Goal: Entertainment & Leisure: Consume media (video, audio)

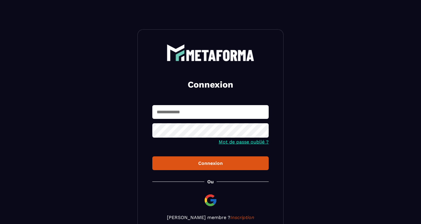
type input "**********"
click at [211, 163] on button "Connexion" at bounding box center [210, 163] width 116 height 14
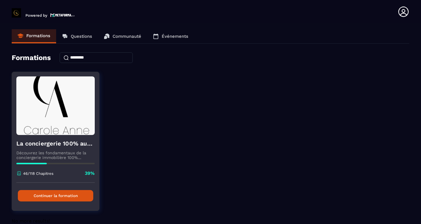
click at [86, 151] on p "Découvrez les fondamentaux de la conciergerie immobilière 100% automatisée. Cet…" at bounding box center [55, 154] width 78 height 9
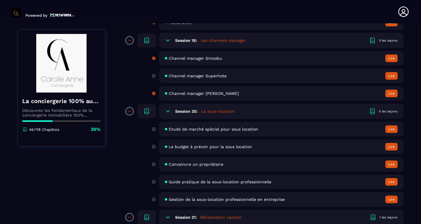
scroll to position [1278, 0]
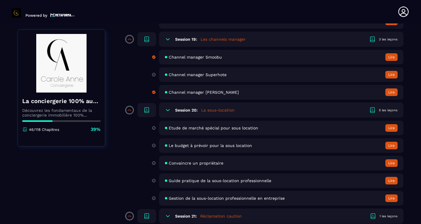
click at [168, 109] on icon at bounding box center [168, 110] width 6 height 6
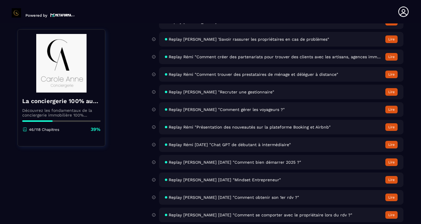
scroll to position [2071, 0]
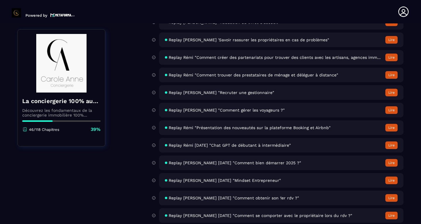
click at [273, 198] on span "Replay [PERSON_NAME] [DATE] "Comment obtenir son 1er rdv ?"" at bounding box center [234, 197] width 130 height 5
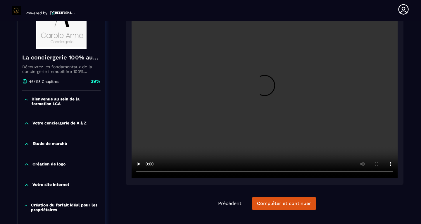
scroll to position [97, 0]
click at [264, 88] on video at bounding box center [265, 89] width 266 height 178
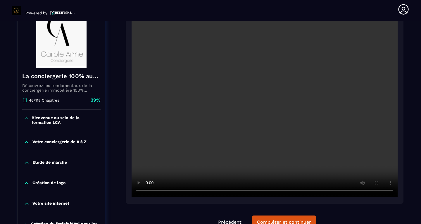
scroll to position [77, 0]
click at [386, 190] on video at bounding box center [265, 109] width 266 height 178
click at [388, 191] on video at bounding box center [265, 109] width 266 height 178
click at [391, 194] on video at bounding box center [265, 109] width 266 height 178
click at [283, 114] on video at bounding box center [265, 109] width 266 height 178
